Goal: Find specific page/section: Find specific page/section

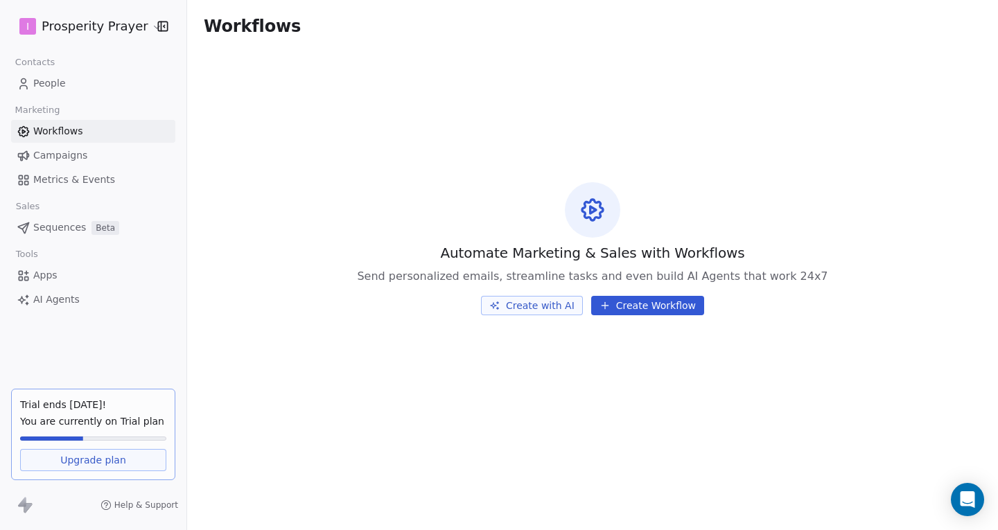
click at [100, 150] on link "Campaigns" at bounding box center [93, 155] width 164 height 23
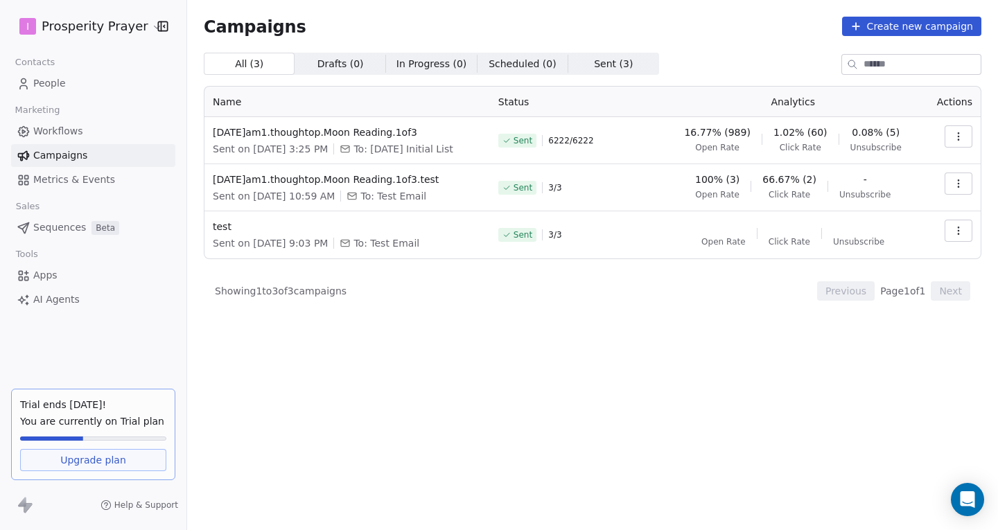
click at [686, 53] on div "All ( 3 ) All ( 3 ) Drafts ( 0 ) Drafts ( 0 ) In Progress ( 0 ) In Progress ( 0…" at bounding box center [592, 64] width 777 height 22
click at [565, 333] on div "All ( 3 ) All ( 3 ) Drafts ( 0 ) Drafts ( 0 ) In Progress ( 0 ) In Progress ( 0…" at bounding box center [592, 230] width 777 height 355
